Goal: Task Accomplishment & Management: Manage account settings

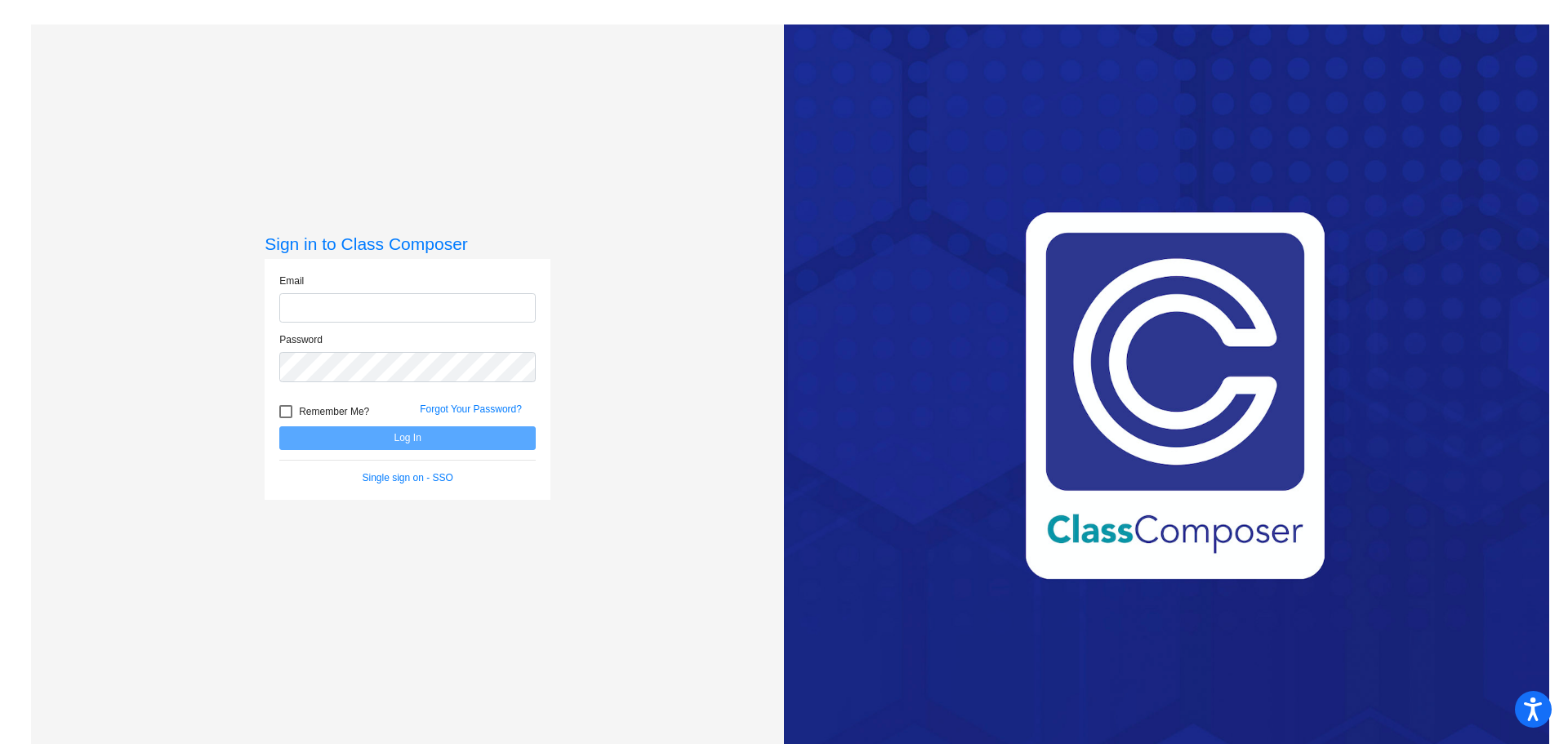
type input "[EMAIL_ADDRESS][DOMAIN_NAME]"
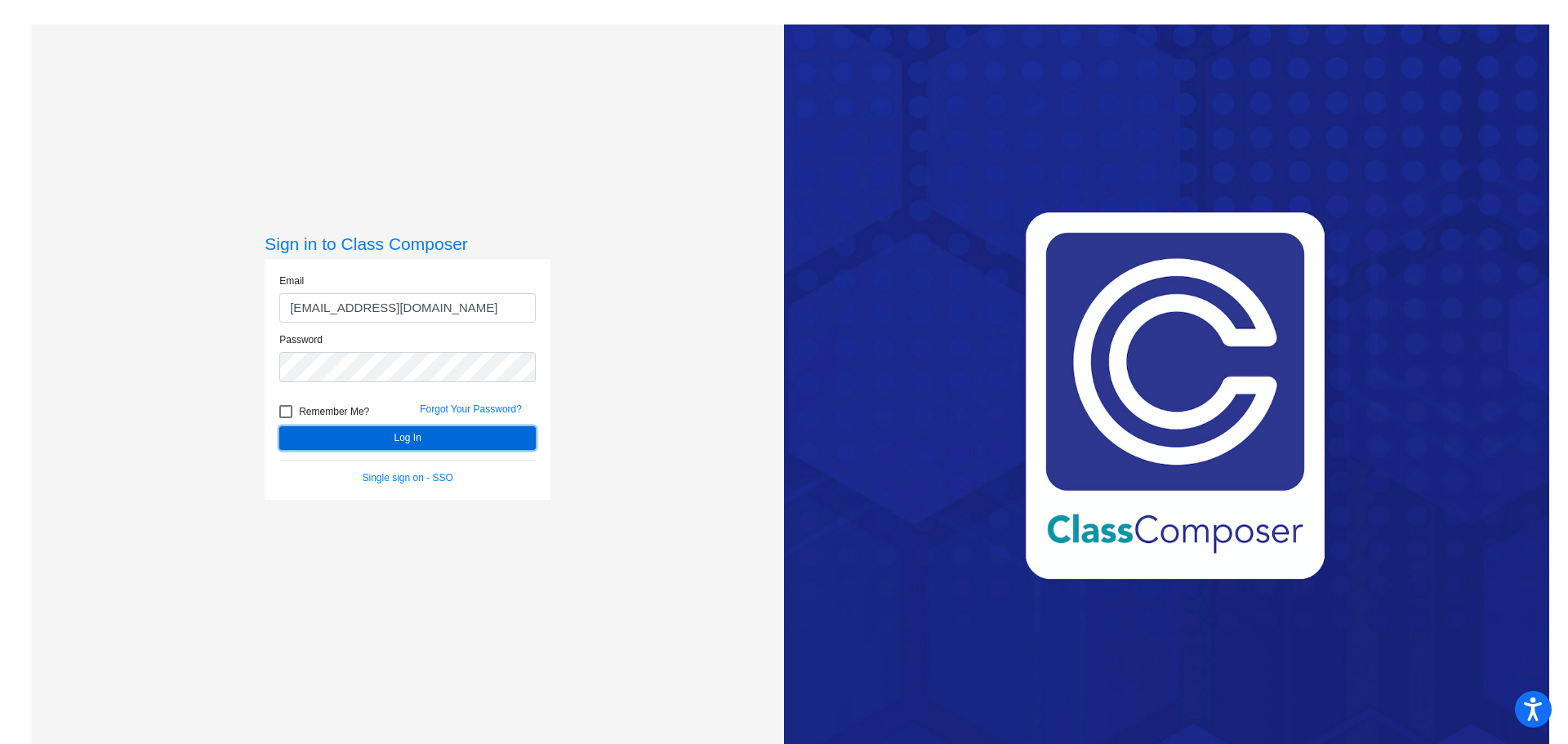
click at [448, 431] on button "Log In" at bounding box center [408, 439] width 256 height 24
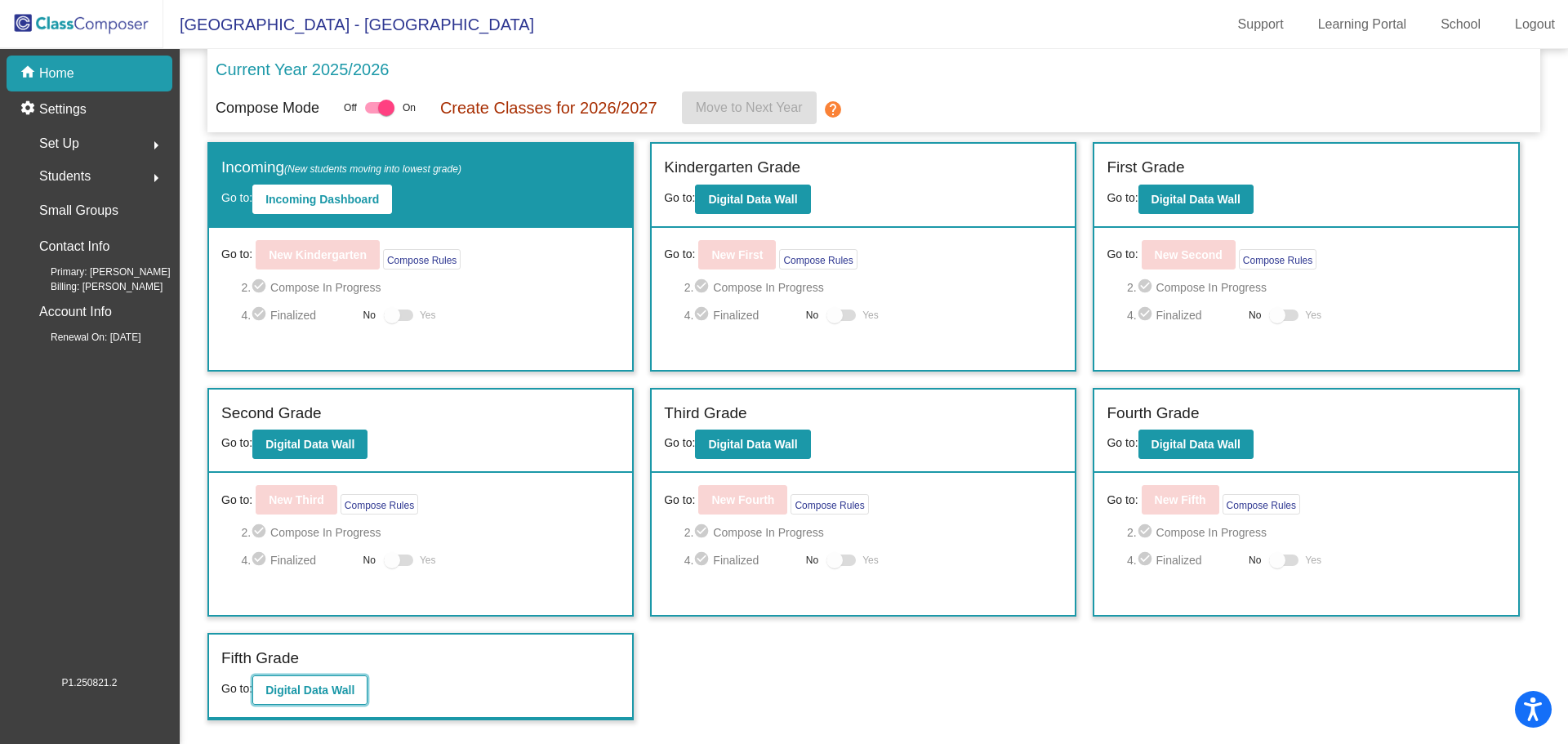
click at [339, 687] on b "Digital Data Wall" at bounding box center [310, 690] width 89 height 13
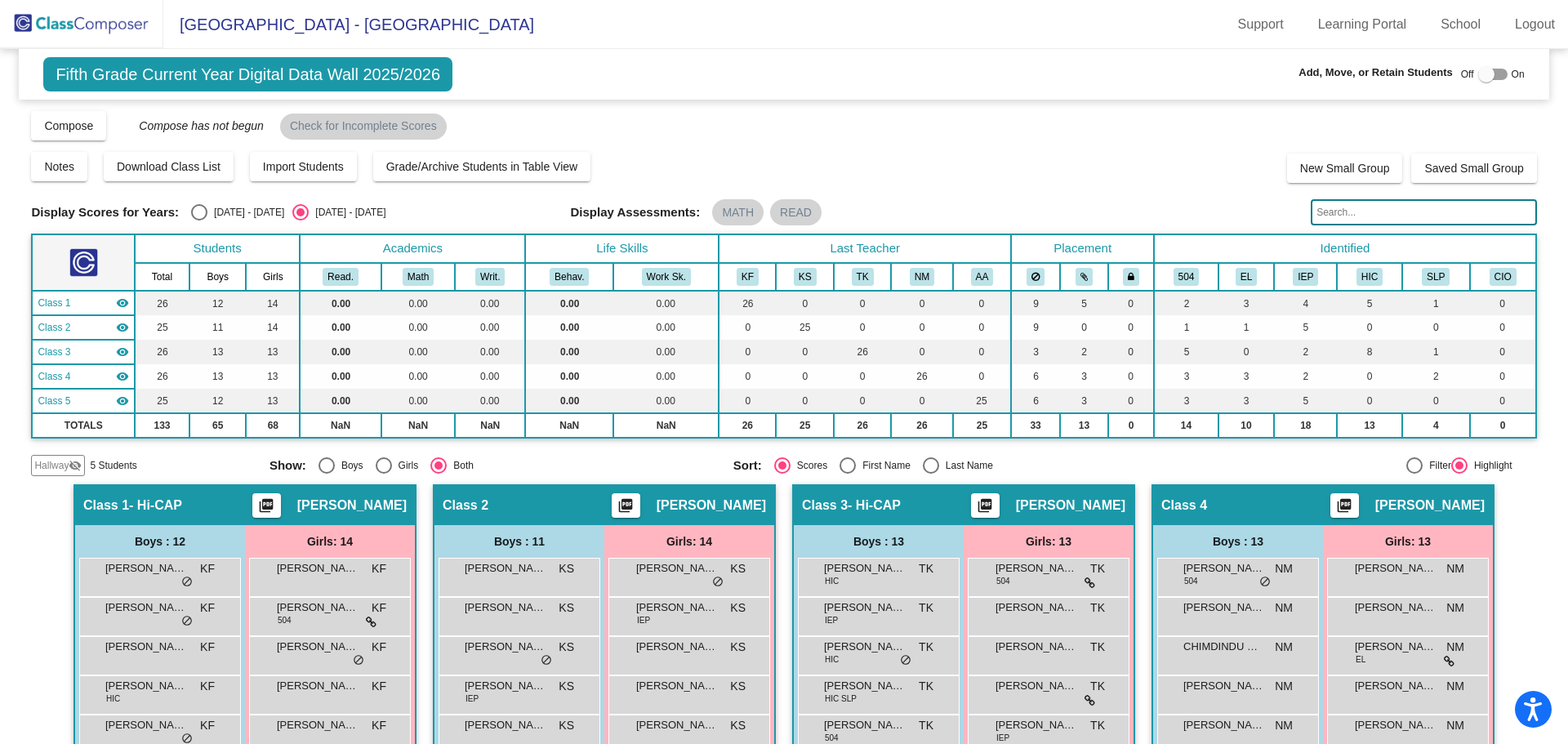
click at [202, 210] on div "Select an option" at bounding box center [199, 213] width 16 height 16
click at [199, 221] on input "[DATE] - [DATE]" at bounding box center [199, 221] width 1 height 1
radio input "true"
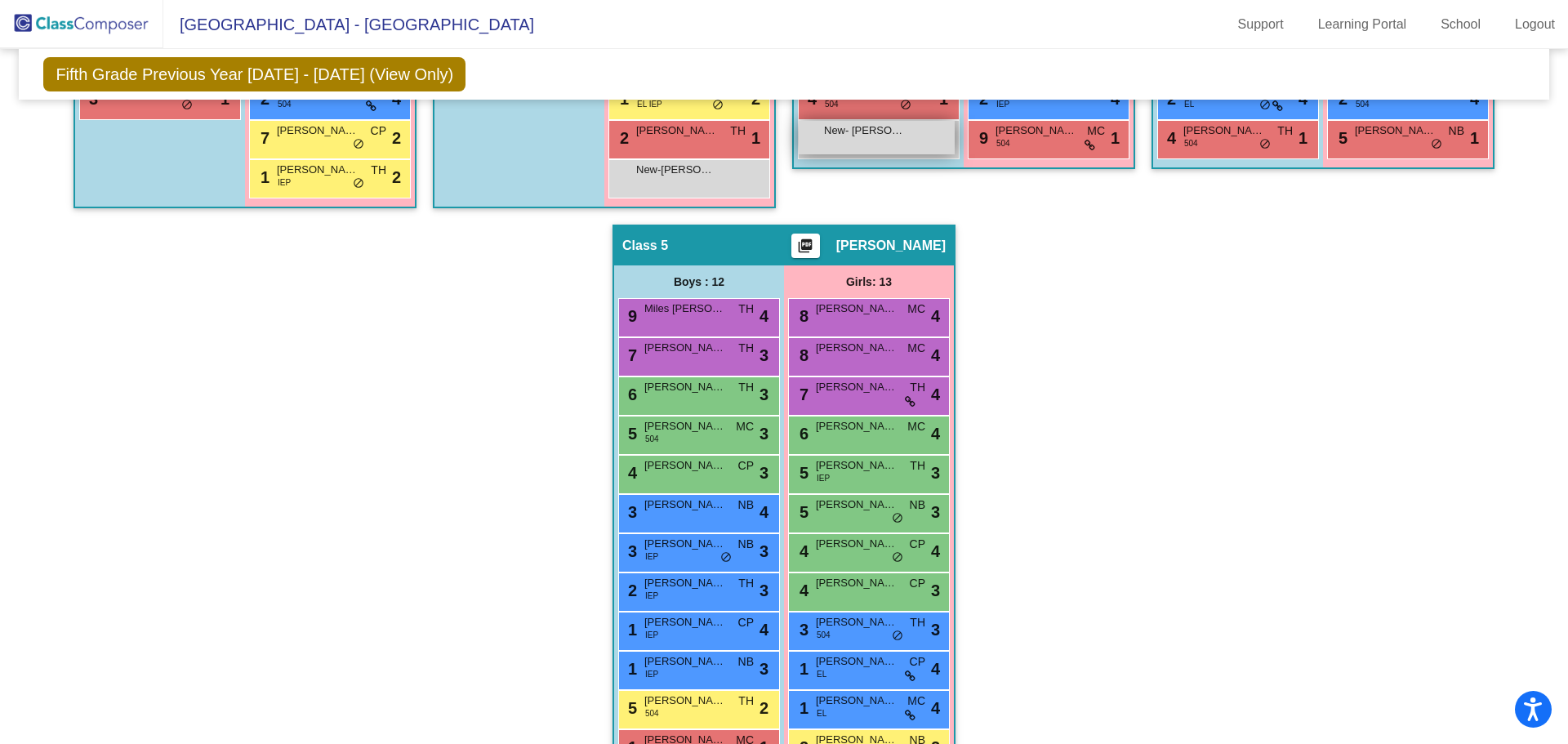
scroll to position [966, 0]
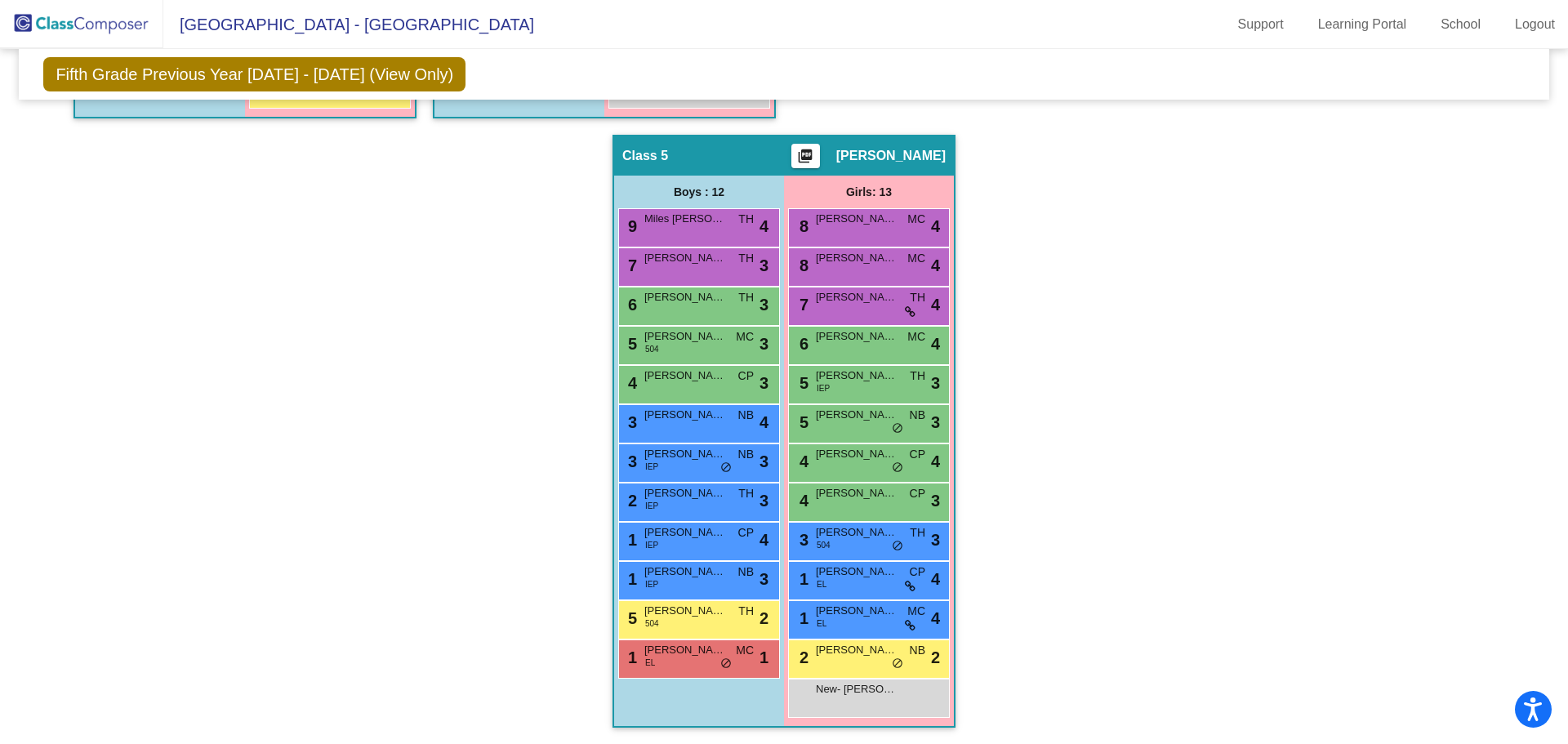
click at [103, 29] on img at bounding box center [82, 24] width 163 height 48
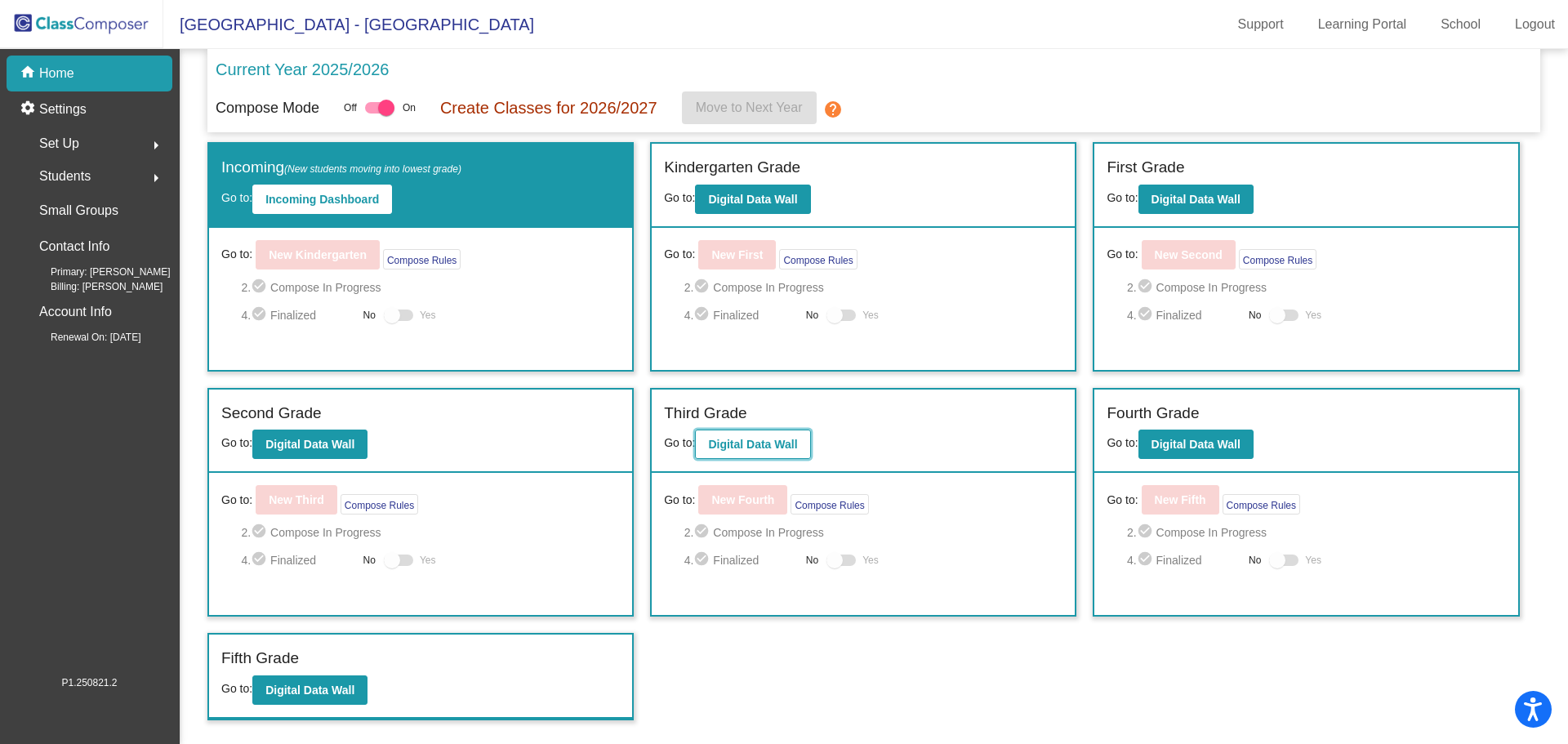
click at [778, 449] on b "Digital Data Wall" at bounding box center [753, 444] width 89 height 13
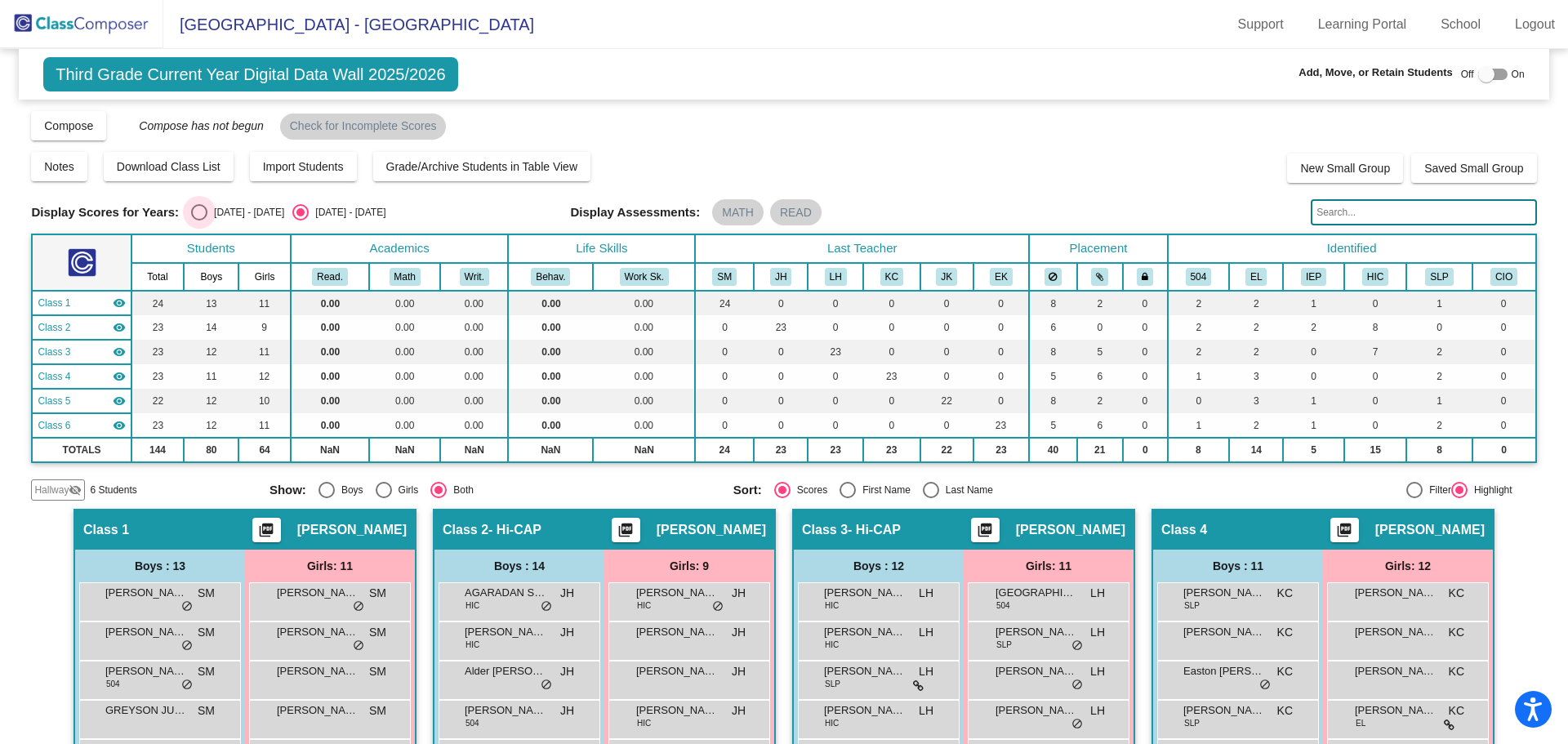
click at [202, 215] on div "Select an option" at bounding box center [199, 213] width 16 height 16
click at [199, 221] on input "[DATE] - [DATE]" at bounding box center [199, 221] width 1 height 1
radio input "true"
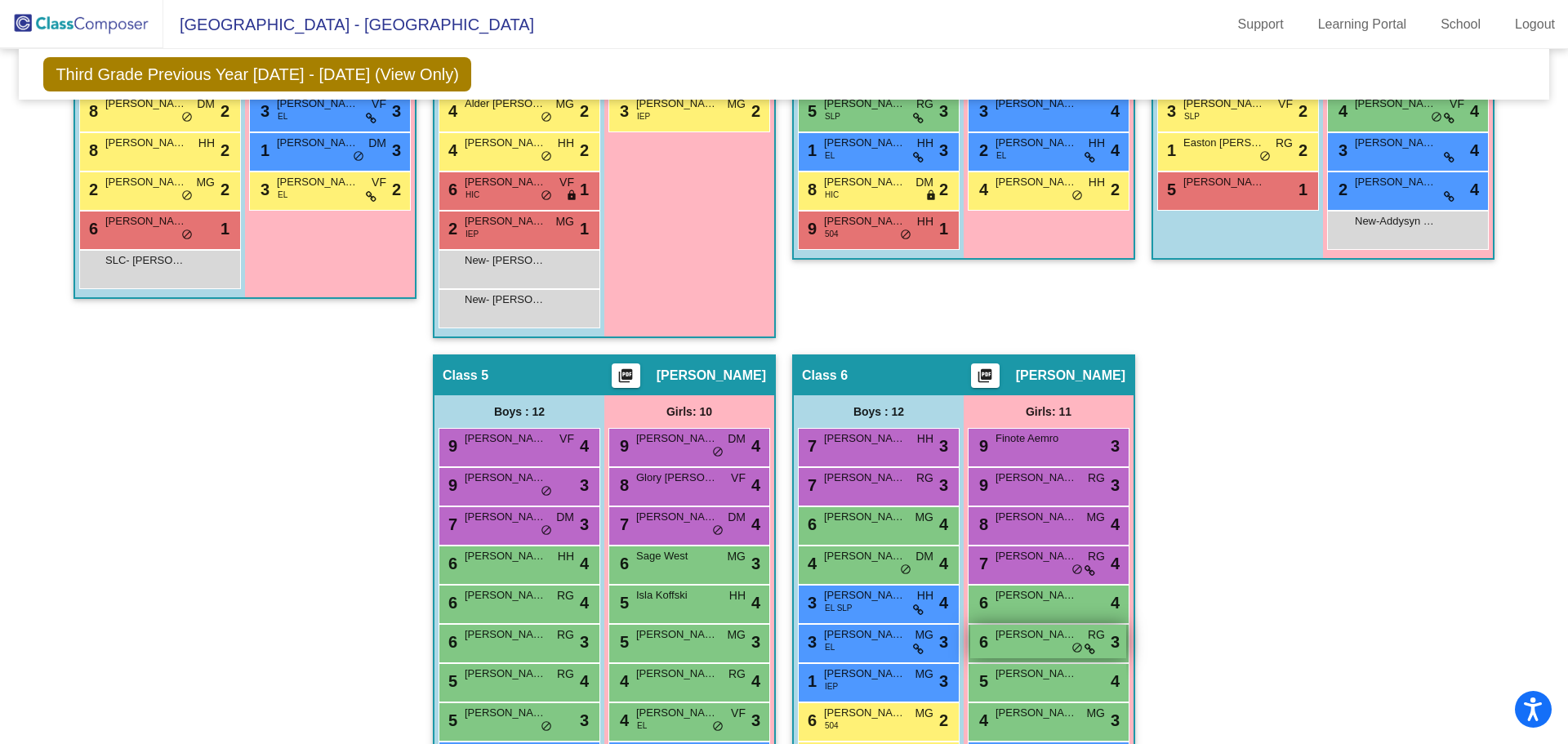
scroll to position [542, 0]
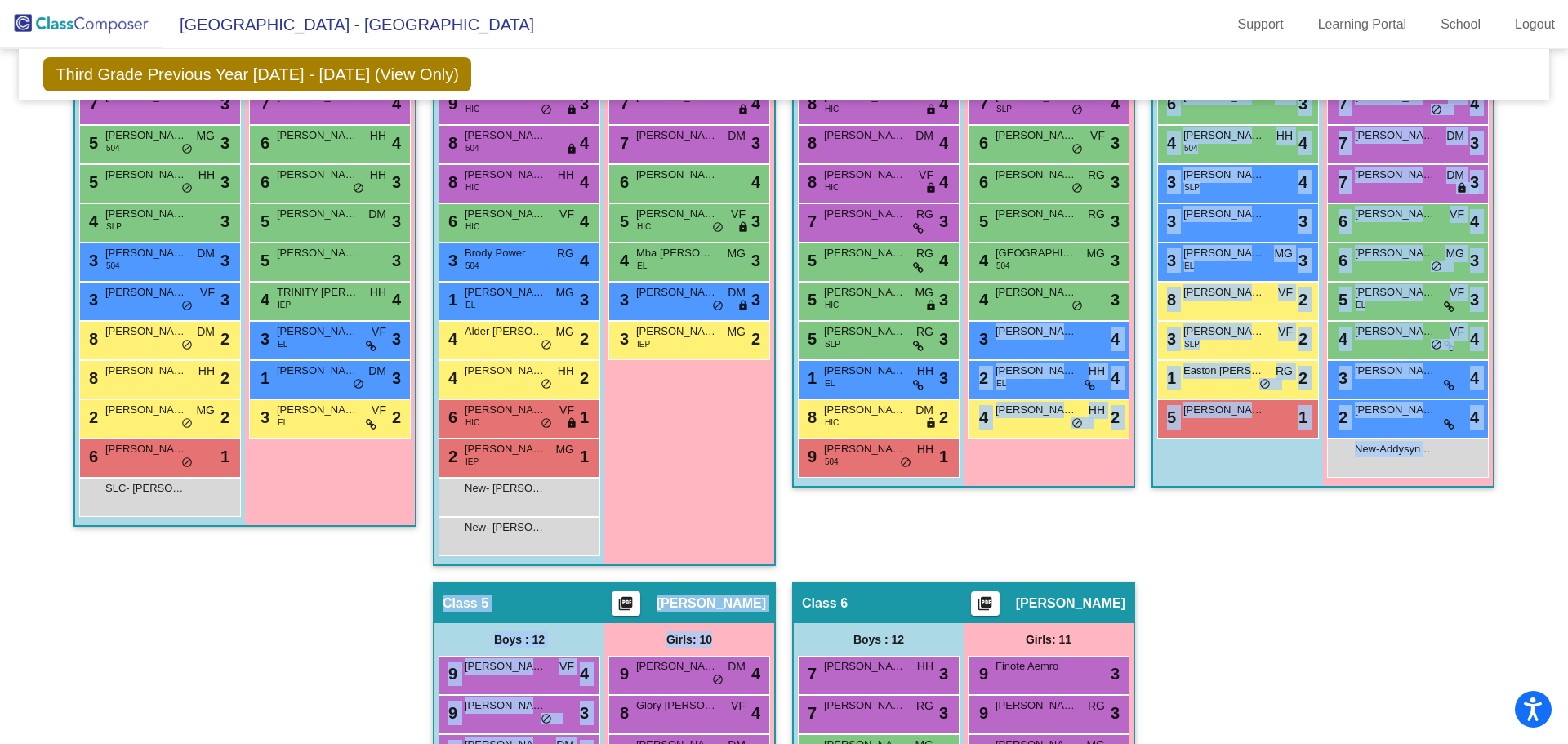
drag, startPoint x: 1033, startPoint y: 345, endPoint x: 707, endPoint y: 649, distance: 445.7
click at [707, 649] on div "Hallway - Hallway Class picture_as_pdf Add Student First Name Last Name Student…" at bounding box center [784, 543] width 1505 height 1219
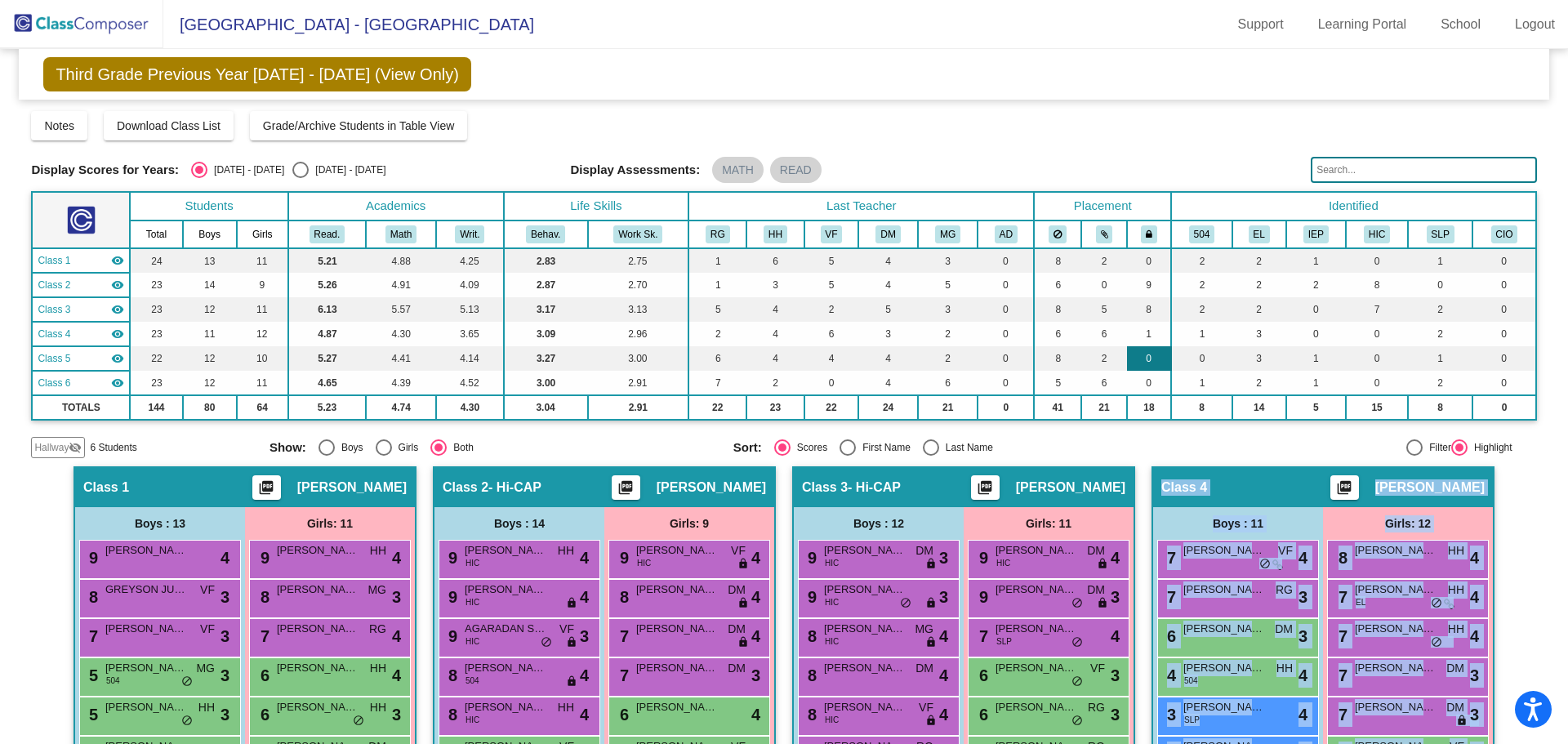
scroll to position [0, 0]
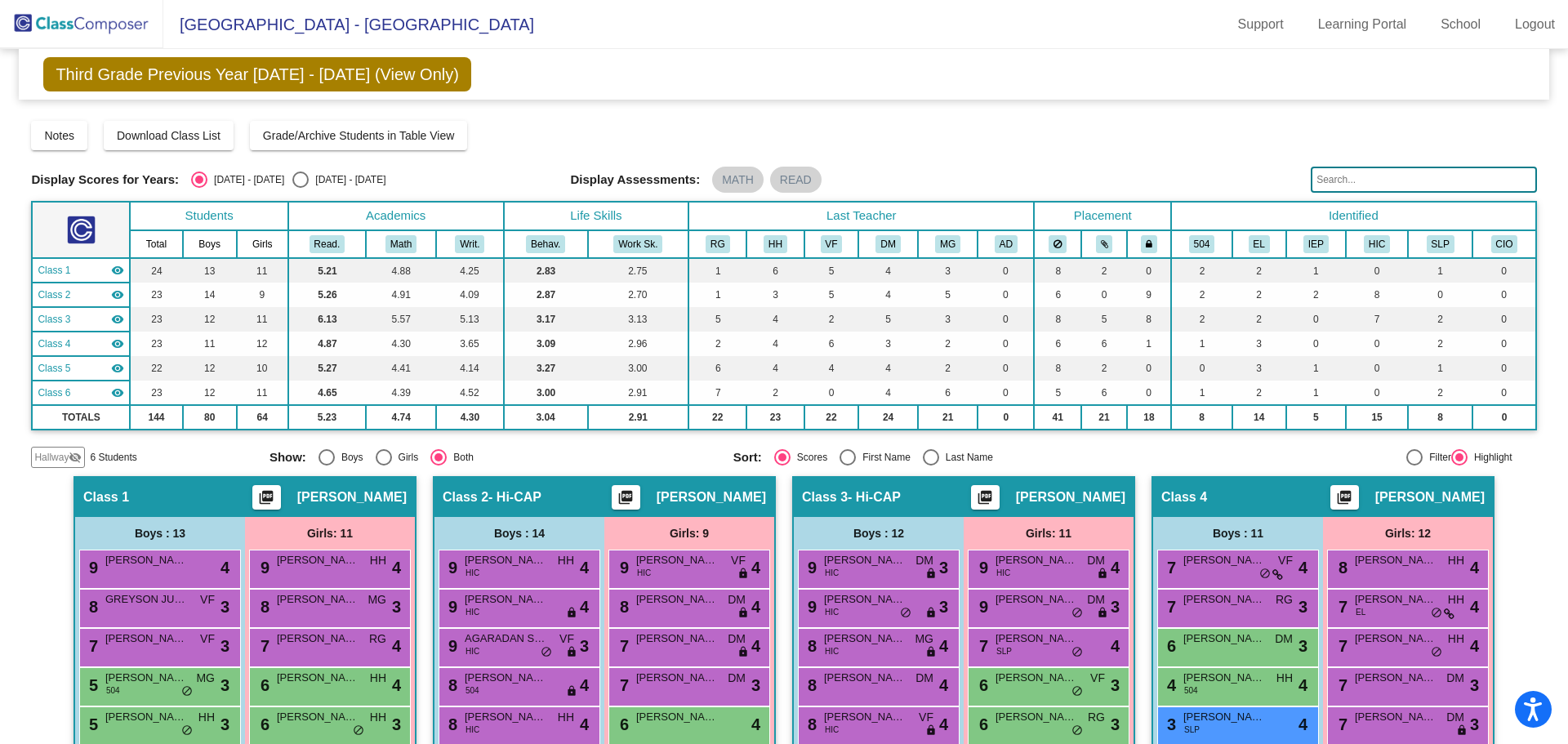
click at [1221, 155] on div "Display Scores for Years: [DATE] - [DATE] [DATE] - [DATE] Grade/Archive Student…" at bounding box center [784, 289] width 1505 height 359
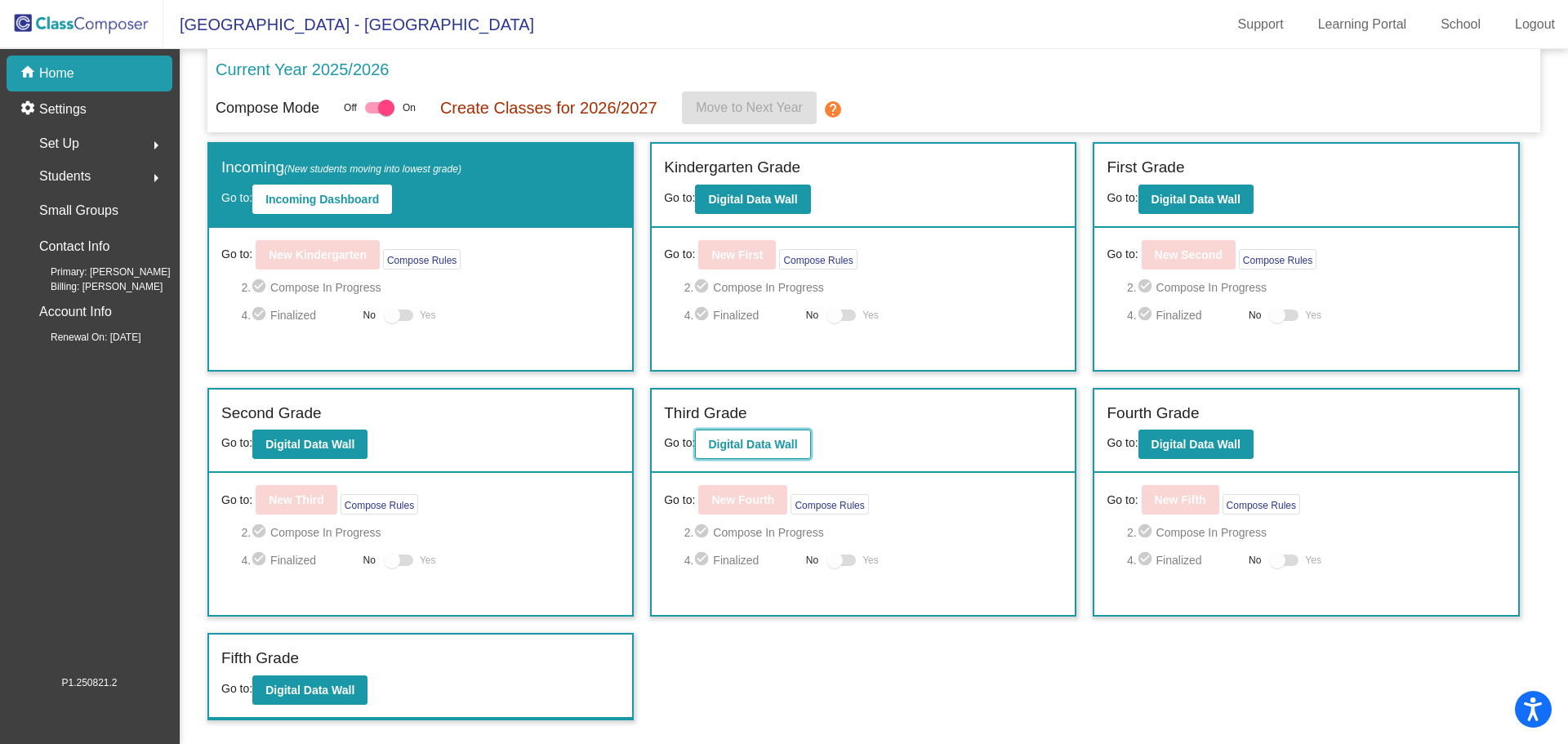
click at [779, 441] on b "Digital Data Wall" at bounding box center [753, 444] width 89 height 13
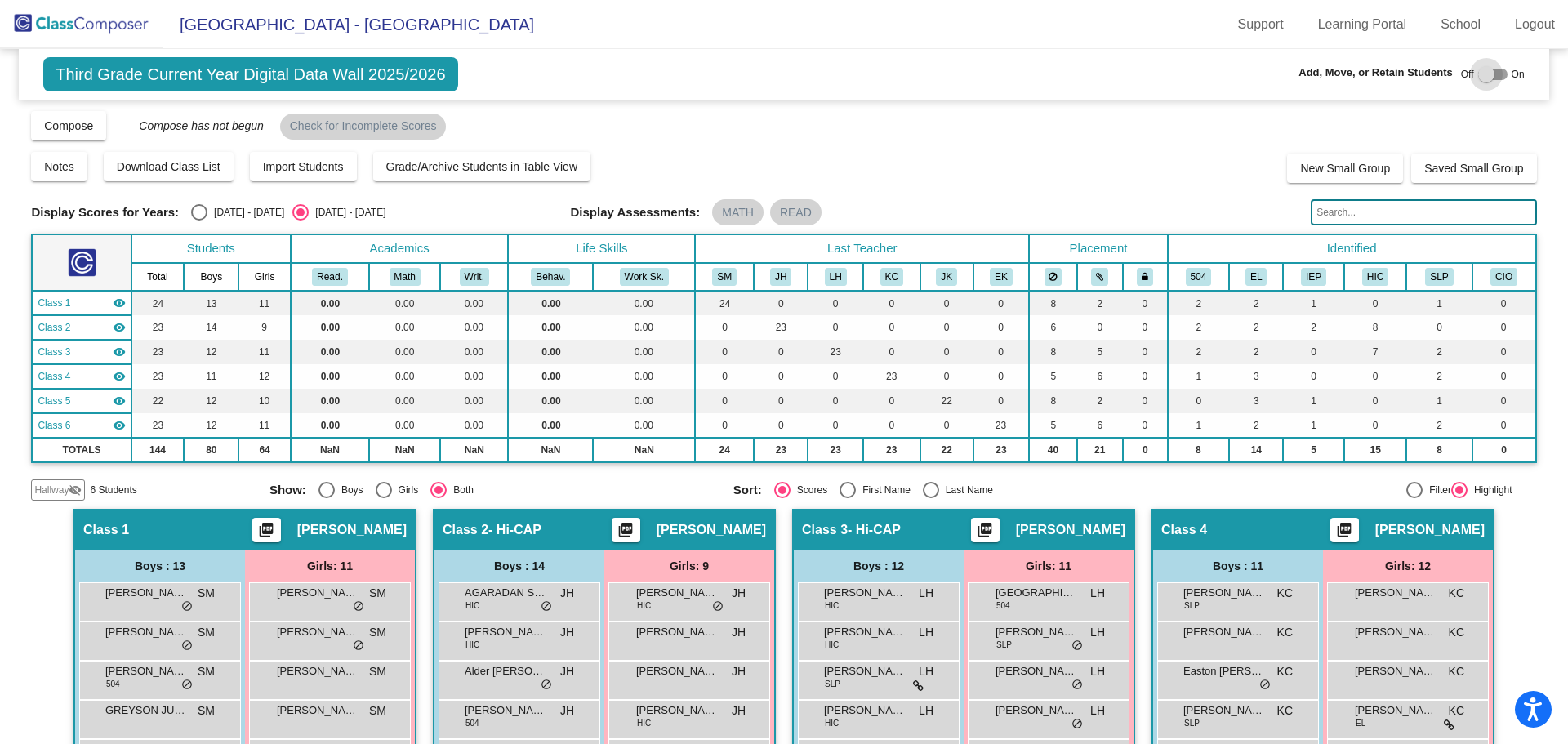
click at [1494, 75] on div at bounding box center [1493, 74] width 29 height 12
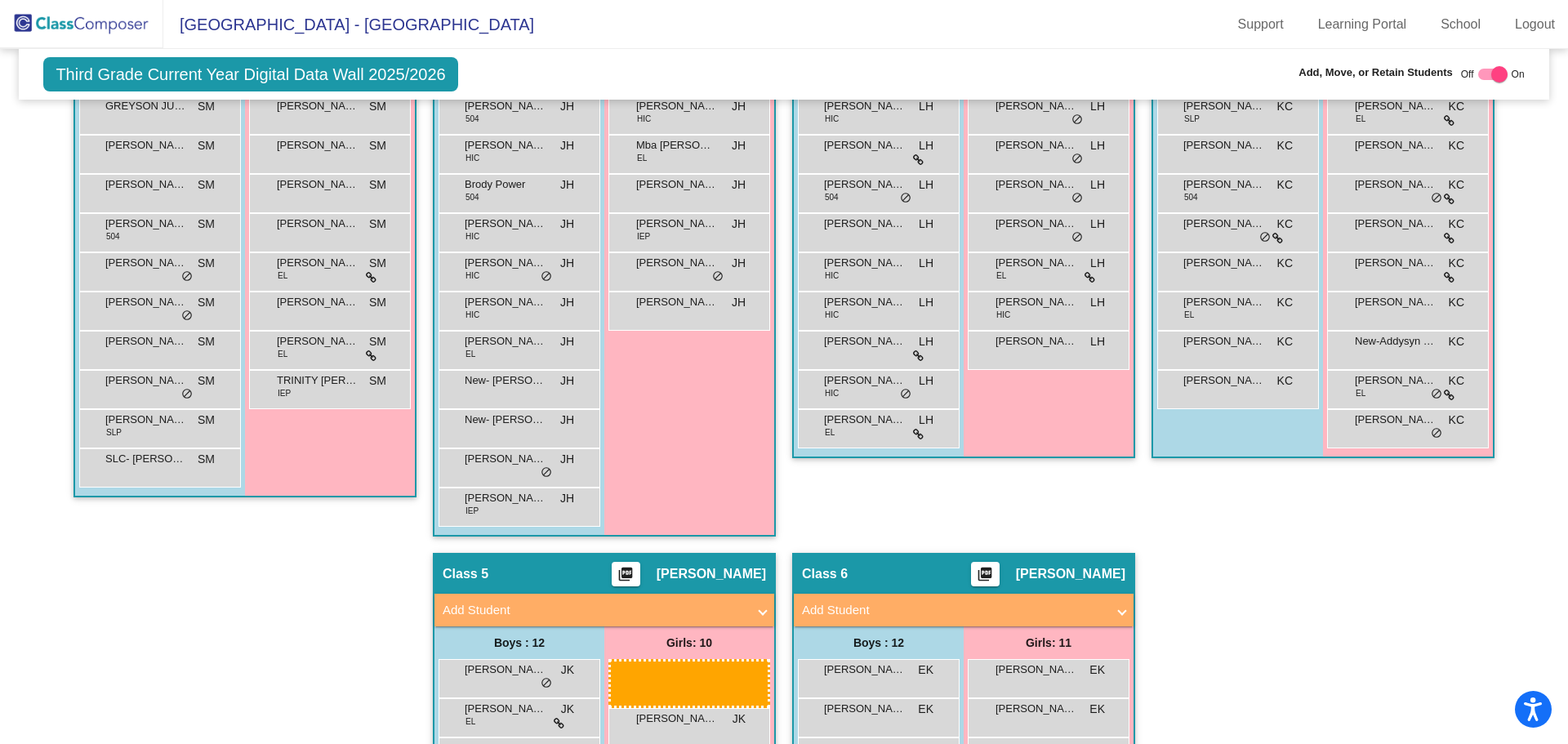
scroll to position [657, 0]
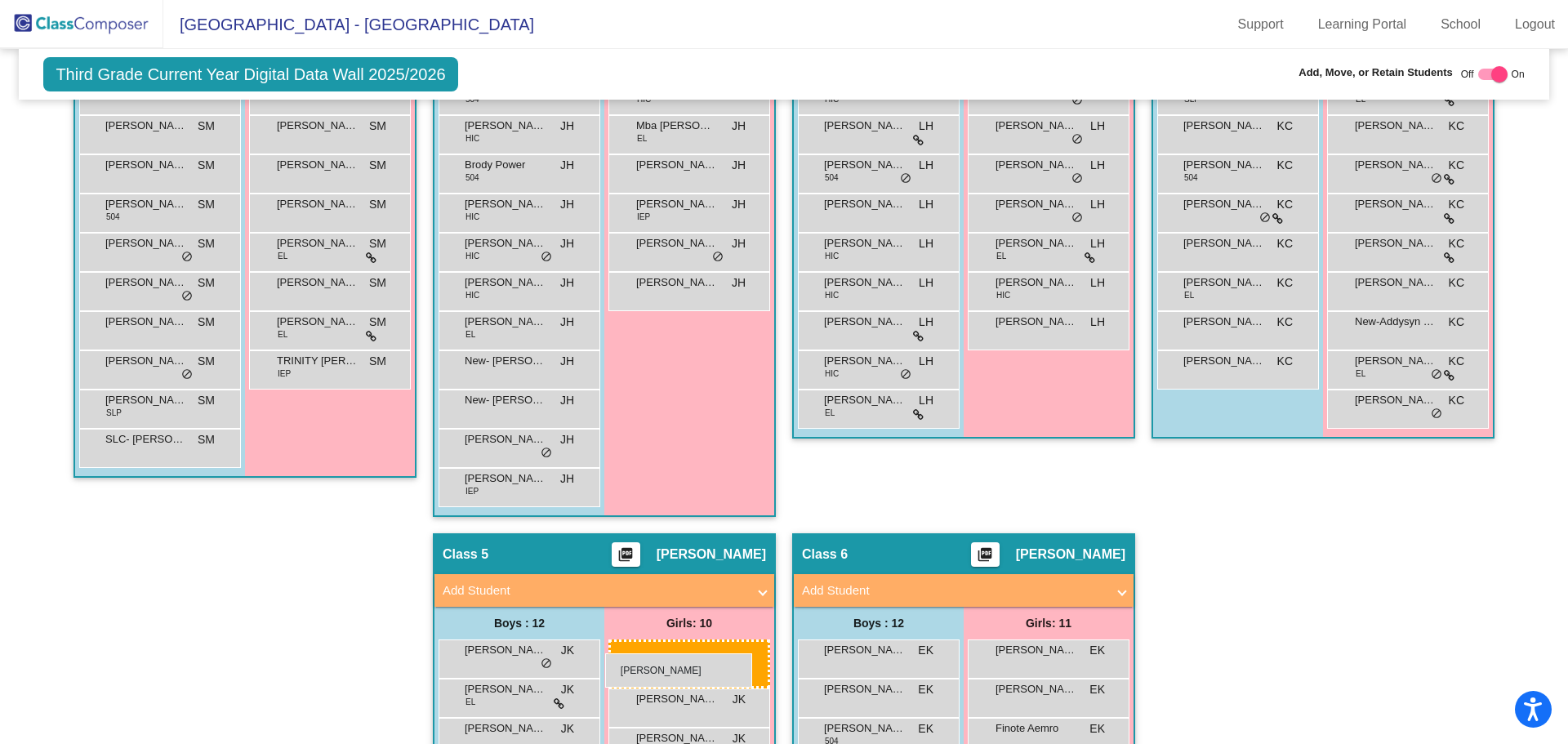
drag, startPoint x: 1029, startPoint y: 457, endPoint x: 605, endPoint y: 651, distance: 466.3
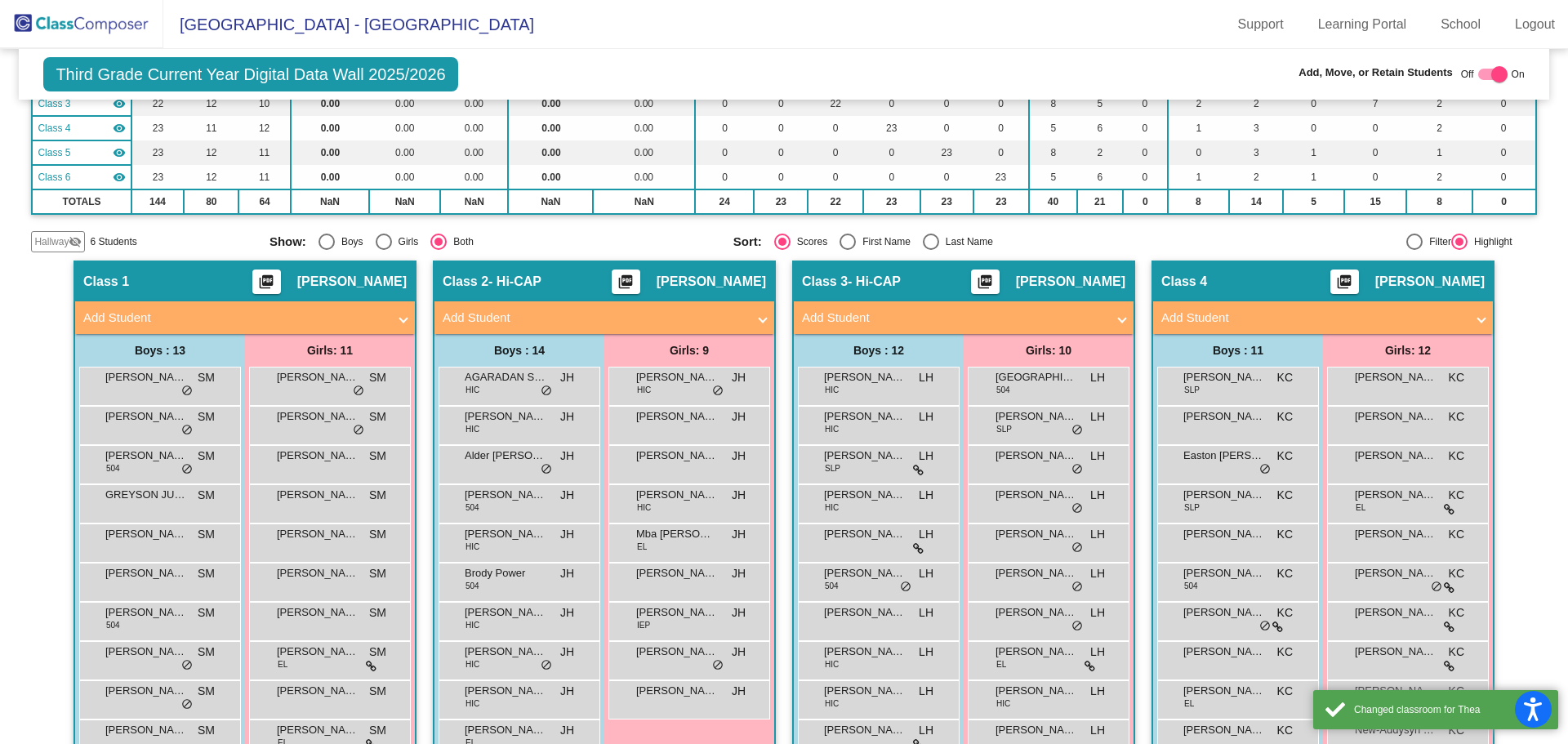
scroll to position [0, 0]
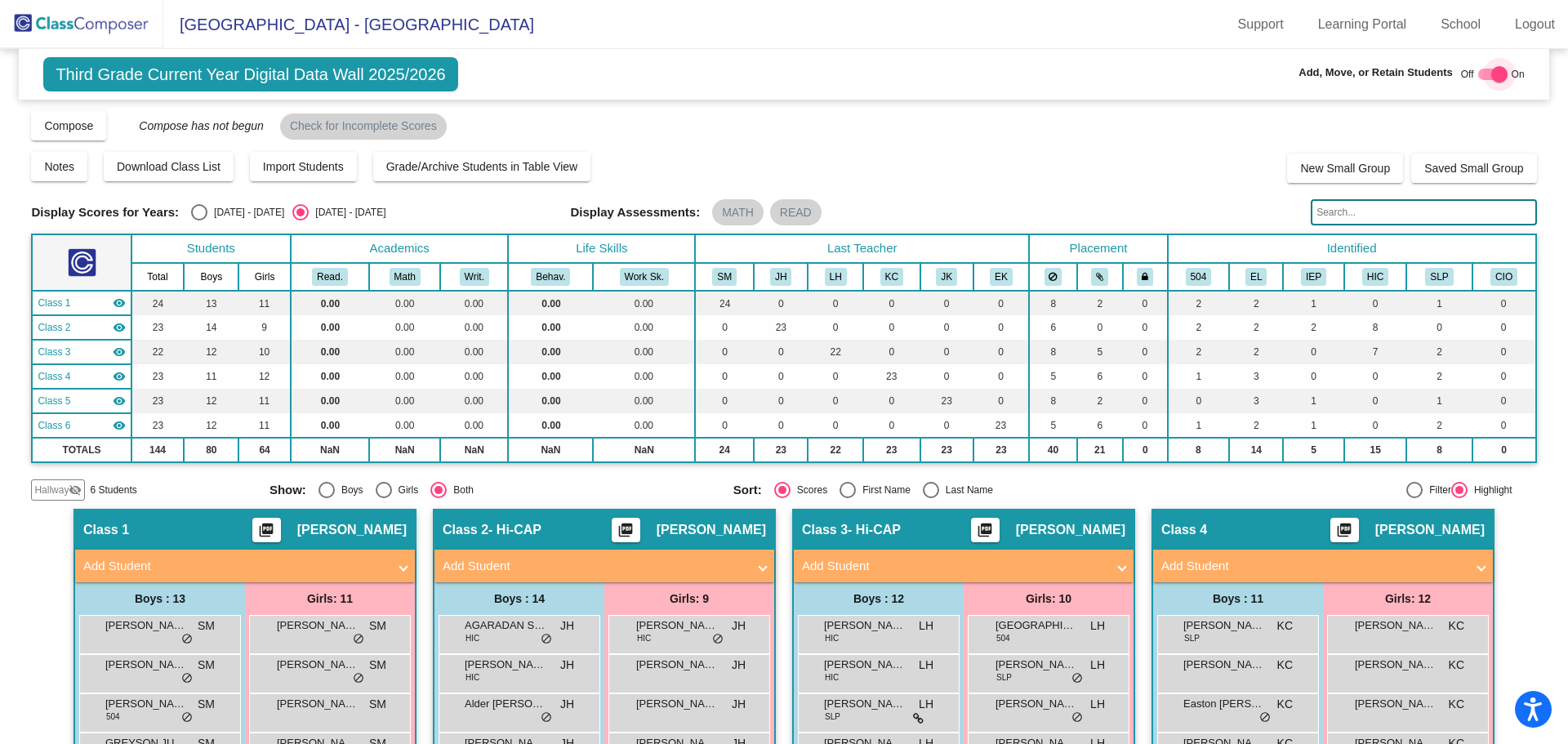
click at [1492, 75] on div at bounding box center [1499, 74] width 16 height 16
checkbox input "false"
